Goal: Task Accomplishment & Management: Use online tool/utility

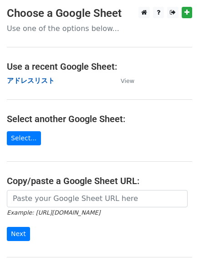
click at [30, 81] on strong "アドレスリスト" at bounding box center [31, 80] width 48 height 8
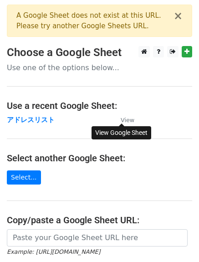
click at [128, 118] on small "View" at bounding box center [128, 119] width 14 height 7
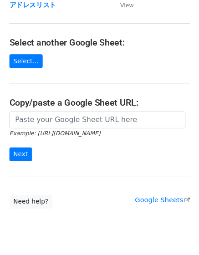
scroll to position [121, 0]
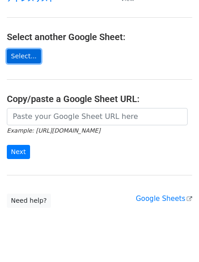
click at [25, 59] on link "Select..." at bounding box center [24, 56] width 34 height 14
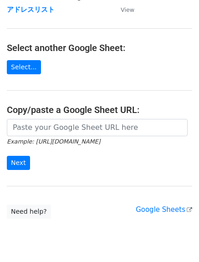
scroll to position [98, 0]
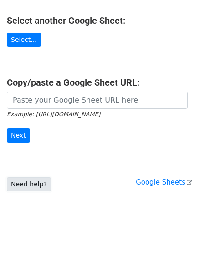
click at [28, 182] on link "Need help?" at bounding box center [29, 184] width 44 height 14
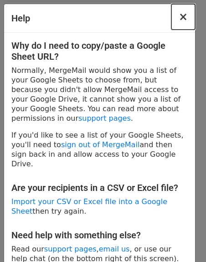
click at [178, 17] on span "×" at bounding box center [182, 16] width 9 height 13
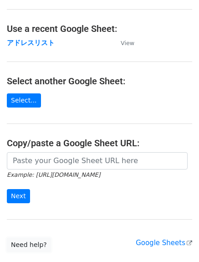
scroll to position [0, 0]
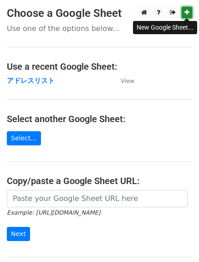
click at [187, 9] on link at bounding box center [187, 12] width 10 height 11
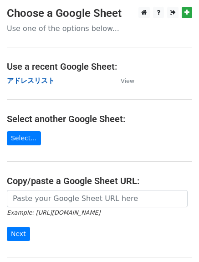
click at [23, 81] on strong "アドレスリスト" at bounding box center [31, 80] width 48 height 8
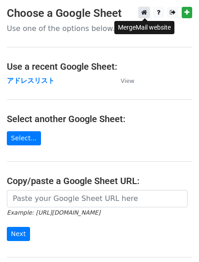
click at [141, 13] on link at bounding box center [143, 12] width 11 height 11
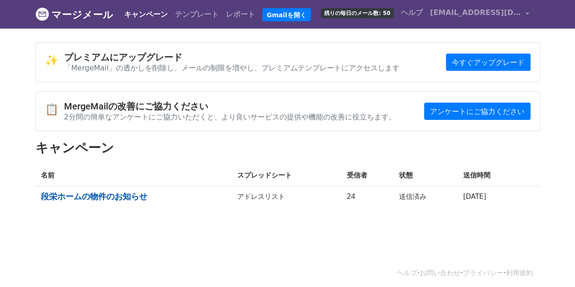
click at [113, 193] on font "段栄ホームの物件のお知らせ" at bounding box center [94, 197] width 106 height 10
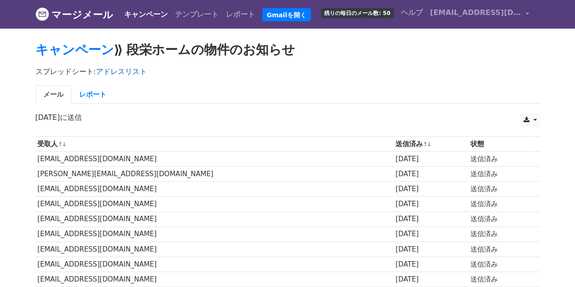
click at [96, 67] on font "アドレスリスト" at bounding box center [121, 71] width 51 height 9
click at [86, 91] on font "レポート" at bounding box center [92, 95] width 27 height 8
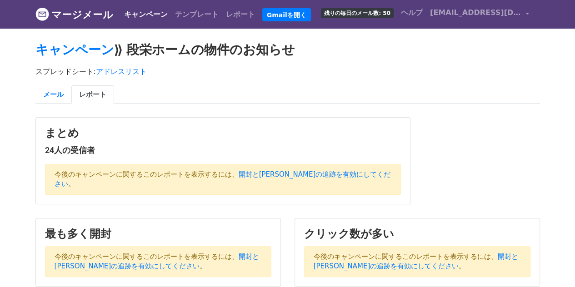
click at [81, 11] on font "マージメール" at bounding box center [82, 14] width 62 height 11
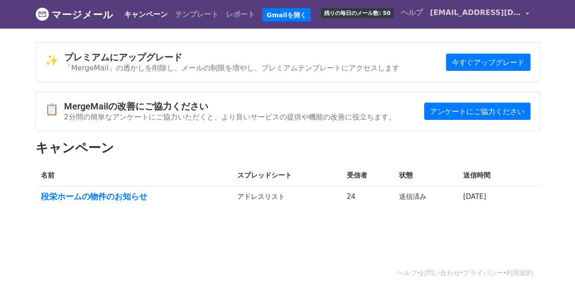
click at [483, 15] on font "[EMAIL_ADDRESS][DOMAIN_NAME]" at bounding box center [501, 12] width 142 height 9
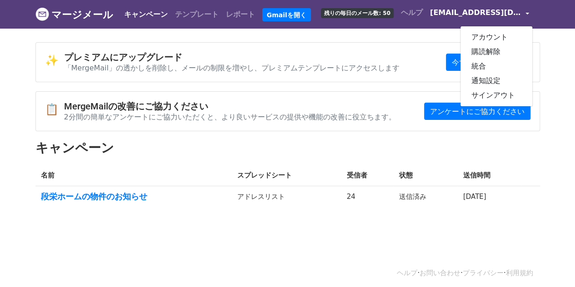
click at [568, 65] on body "マージメール キャンペーン テンプレート レポート Gmailを開く 残りの毎日のメール数: 50 [GEOGRAPHIC_DATA] [EMAIL_ADDR…" at bounding box center [287, 127] width 575 height 255
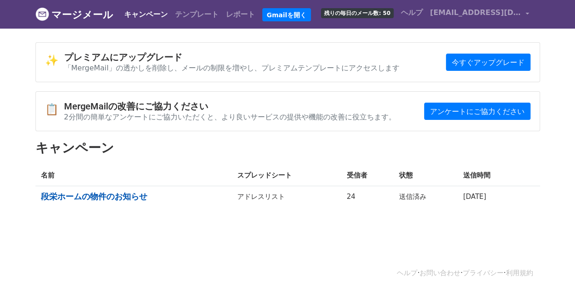
click at [102, 197] on font "段栄ホームの物件のお知らせ" at bounding box center [94, 197] width 106 height 10
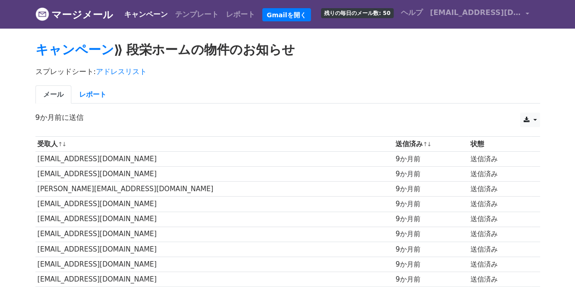
click at [77, 10] on font "マージメール" at bounding box center [82, 14] width 62 height 11
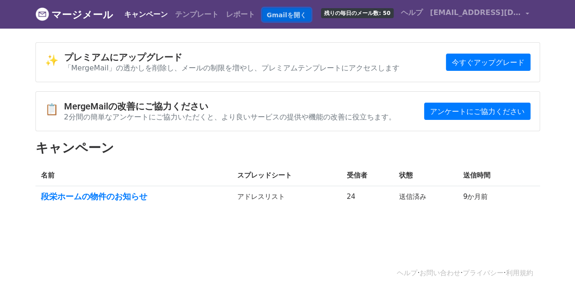
click at [267, 17] on font "Gmailを開く" at bounding box center [287, 14] width 40 height 7
click at [175, 10] on font "テンプレート" at bounding box center [197, 14] width 44 height 9
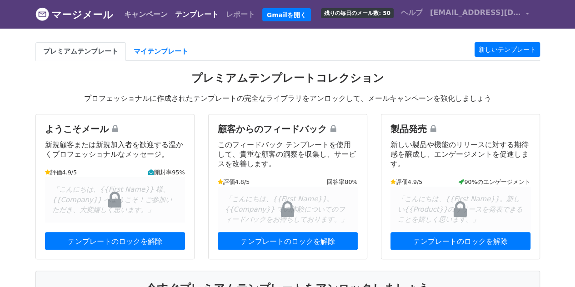
click at [124, 14] on font "キャンペーン" at bounding box center [146, 14] width 44 height 9
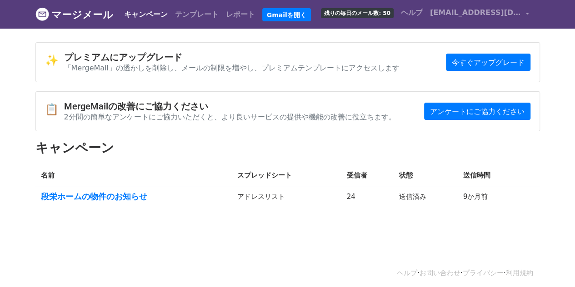
click at [81, 12] on font "マージメール" at bounding box center [82, 14] width 62 height 11
